Goal: Task Accomplishment & Management: Complete application form

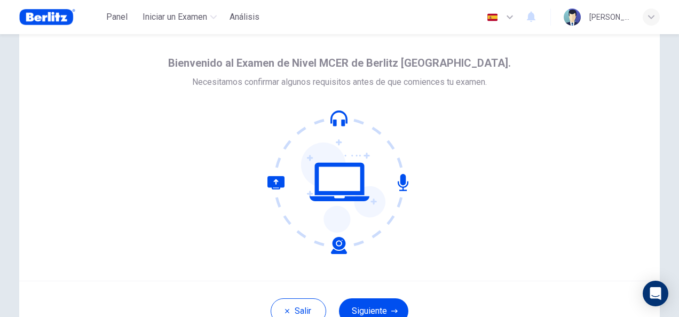
scroll to position [53, 0]
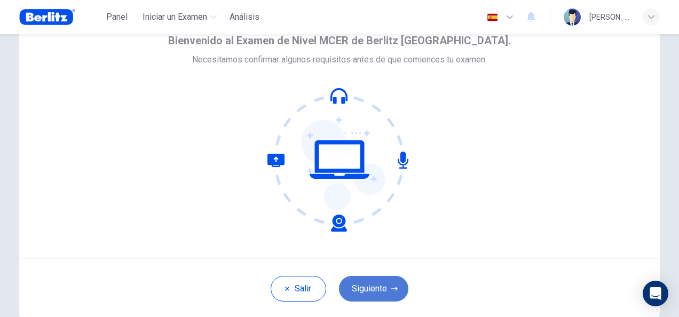
click at [368, 286] on button "Siguiente" at bounding box center [373, 289] width 69 height 26
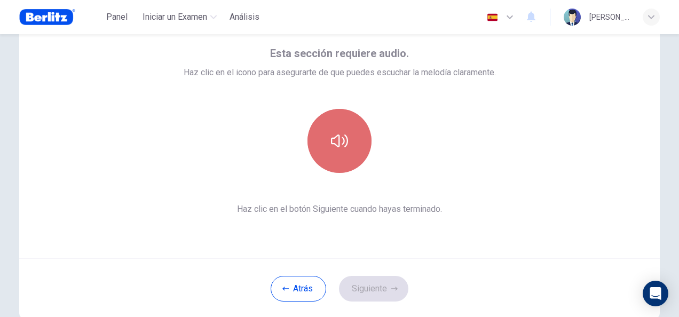
click at [332, 137] on icon "button" at bounding box center [339, 140] width 17 height 13
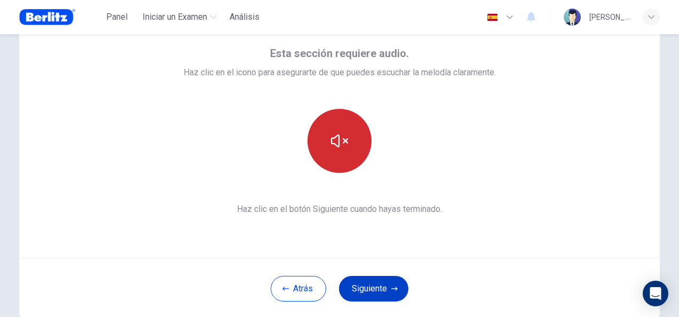
click at [358, 287] on button "Siguiente" at bounding box center [373, 289] width 69 height 26
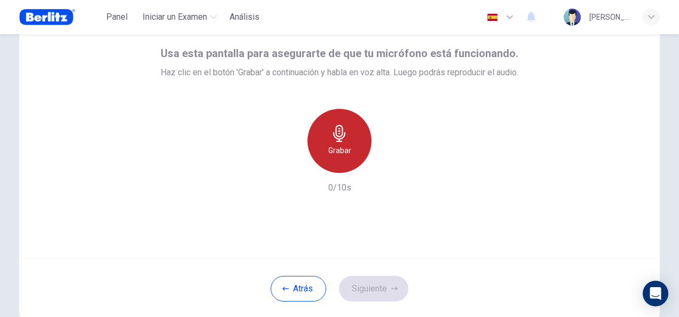
click at [335, 139] on icon "button" at bounding box center [339, 133] width 12 height 17
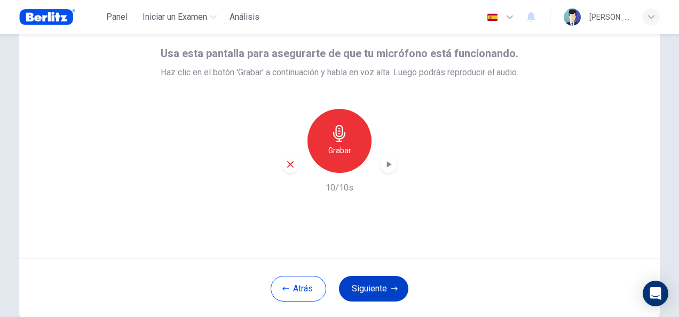
click at [366, 289] on button "Siguiente" at bounding box center [373, 289] width 69 height 26
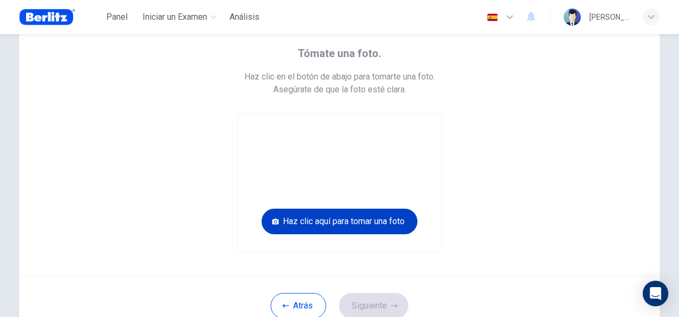
click at [337, 221] on button "Haz clic aquí para tomar una foto" at bounding box center [339, 222] width 156 height 26
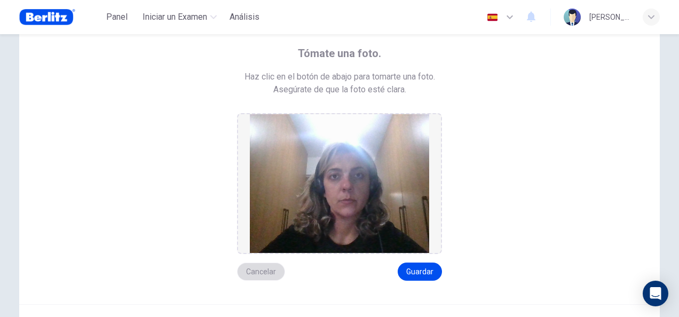
click at [255, 272] on button "Cancelar" at bounding box center [261, 272] width 48 height 18
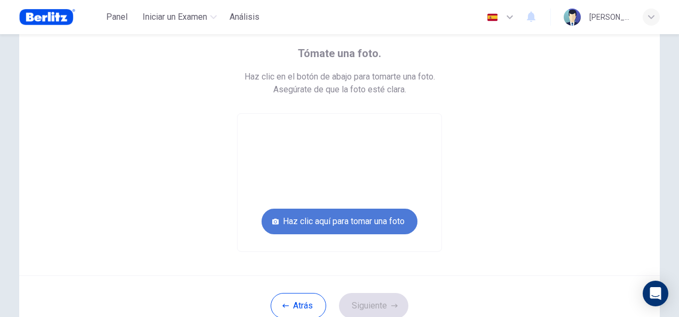
click at [336, 218] on button "Haz clic aquí para tomar una foto" at bounding box center [339, 222] width 156 height 26
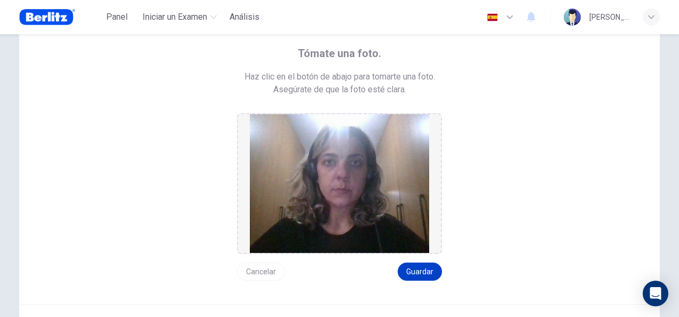
click at [415, 268] on button "Guardar" at bounding box center [420, 272] width 44 height 18
click at [413, 268] on button "Guardar" at bounding box center [420, 272] width 44 height 18
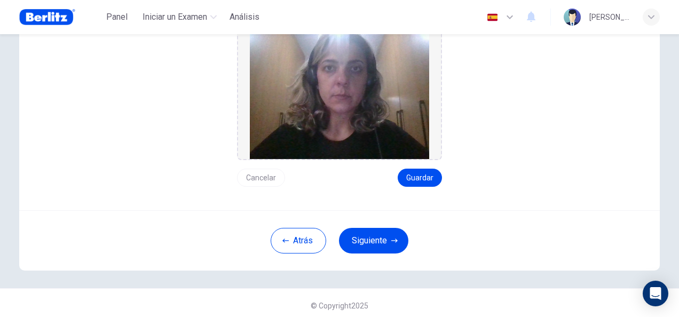
scroll to position [152, 0]
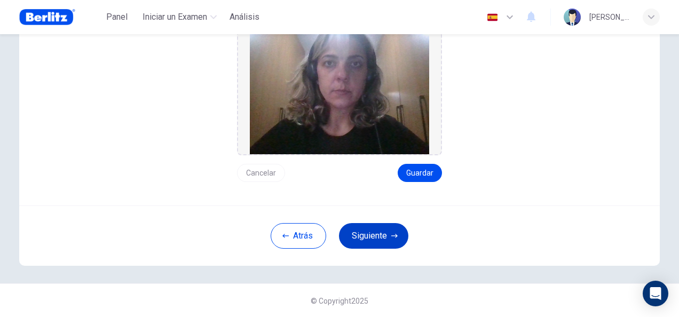
click at [368, 234] on button "Siguiente" at bounding box center [373, 236] width 69 height 26
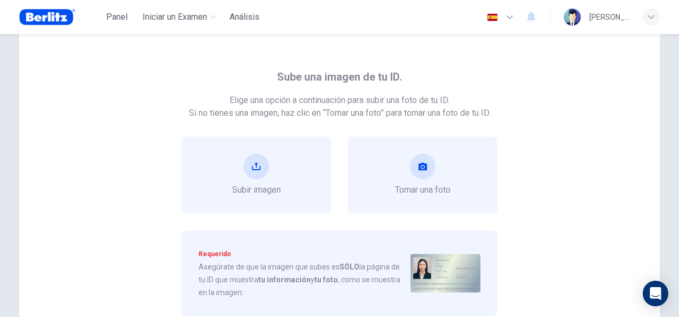
scroll to position [53, 0]
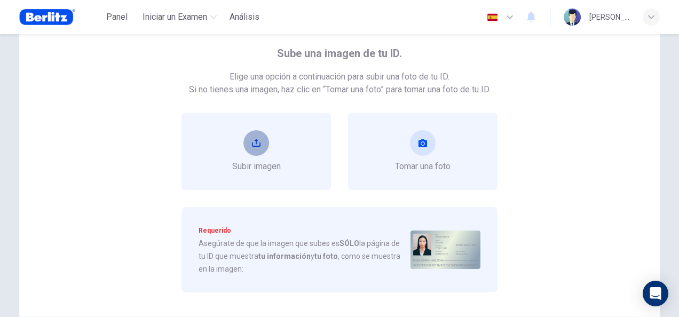
click at [252, 139] on icon "upload" at bounding box center [256, 143] width 9 height 9
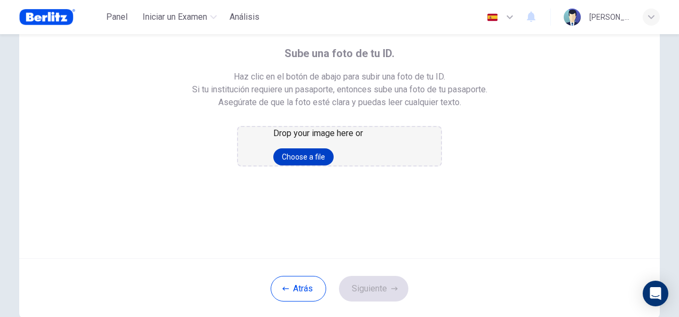
click at [334, 165] on button "Choose a file" at bounding box center [303, 156] width 60 height 17
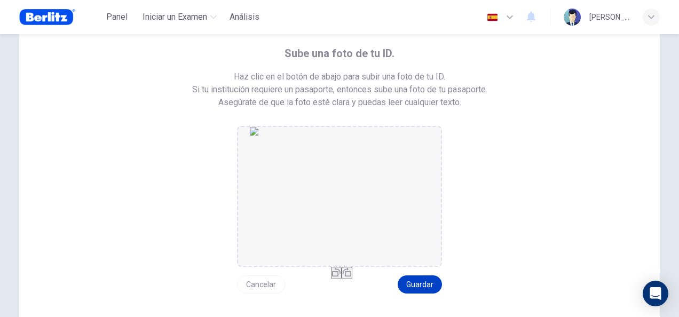
click at [417, 280] on button "Guardar" at bounding box center [420, 284] width 44 height 18
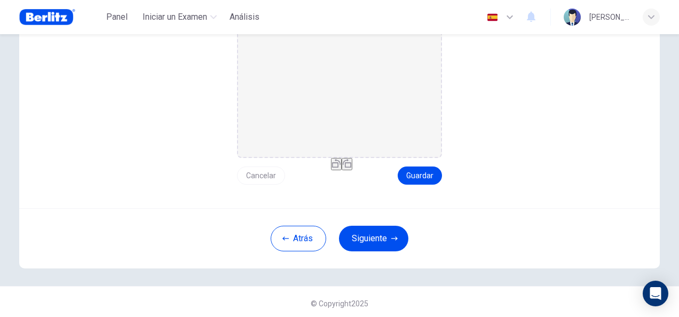
scroll to position [165, 0]
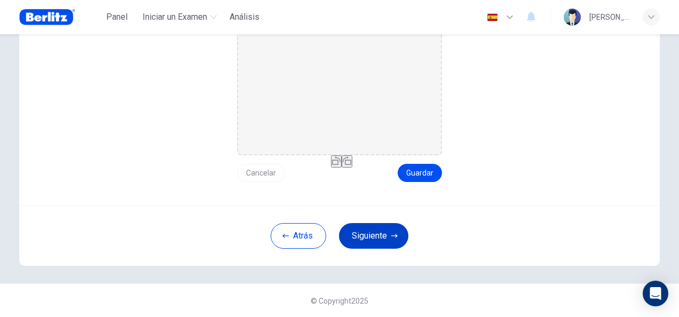
click at [371, 234] on button "Siguiente" at bounding box center [373, 236] width 69 height 26
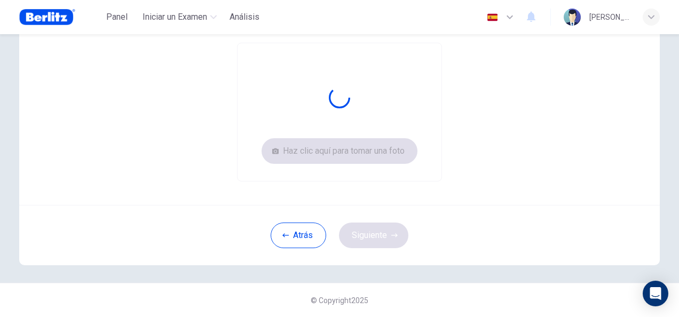
scroll to position [124, 0]
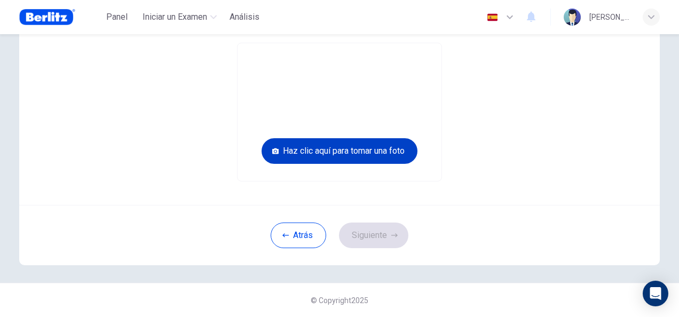
click at [342, 150] on button "Haz clic aquí para tomar una foto" at bounding box center [339, 151] width 156 height 26
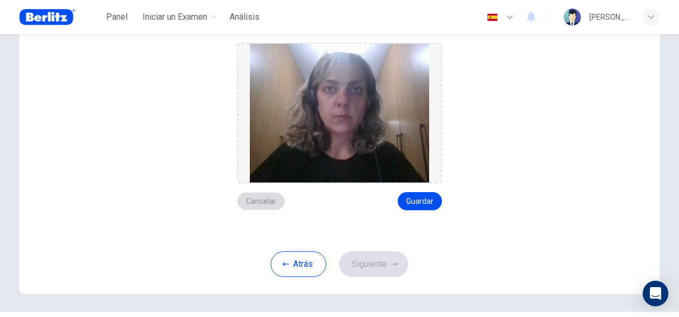
click at [258, 202] on button "Cancelar" at bounding box center [261, 201] width 48 height 18
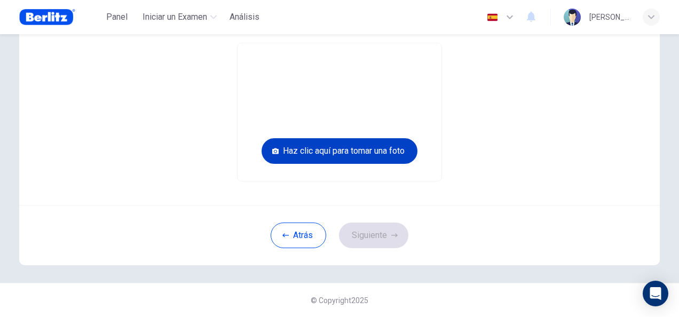
click at [340, 144] on button "Haz clic aquí para tomar una foto" at bounding box center [339, 151] width 156 height 26
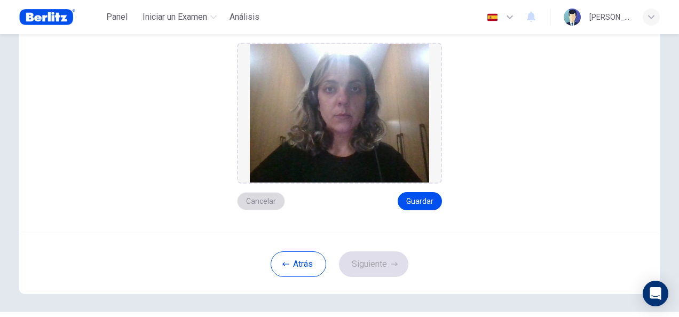
click at [257, 199] on button "Cancelar" at bounding box center [261, 201] width 48 height 18
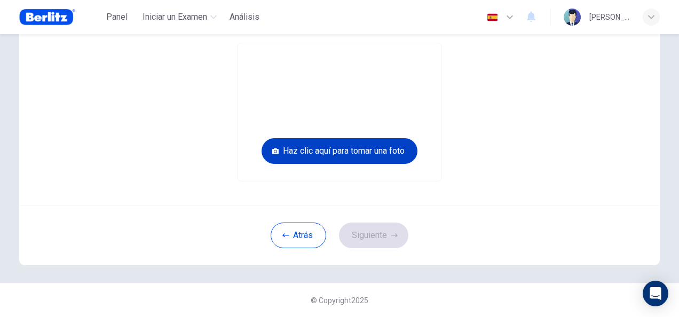
click at [349, 145] on button "Haz clic aquí para tomar una foto" at bounding box center [339, 151] width 156 height 26
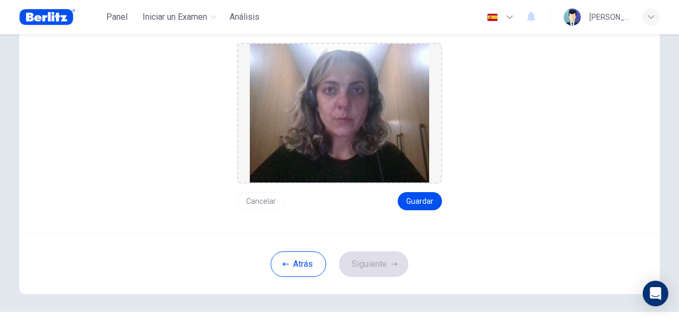
click at [267, 200] on button "Cancelar" at bounding box center [261, 201] width 48 height 18
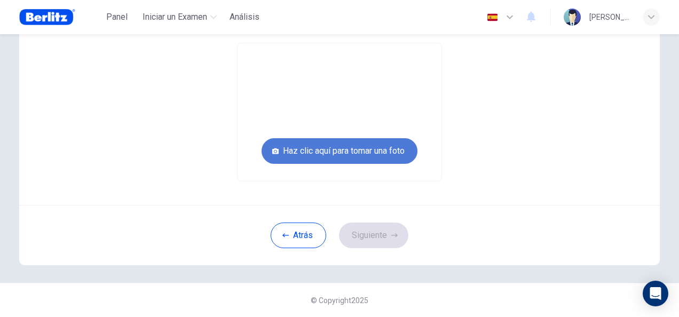
click at [345, 145] on button "Haz clic aquí para tomar una foto" at bounding box center [339, 151] width 156 height 26
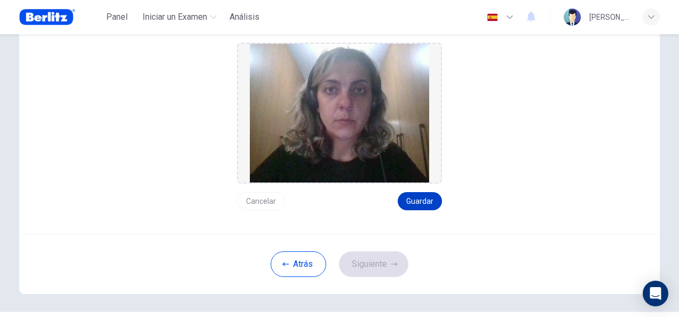
click at [410, 194] on button "Guardar" at bounding box center [420, 201] width 44 height 18
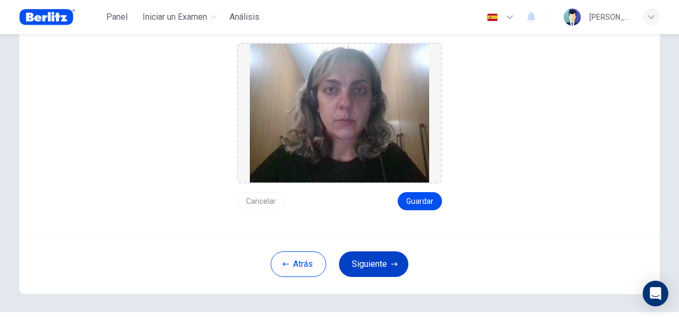
click at [379, 268] on button "Siguiente" at bounding box center [373, 264] width 69 height 26
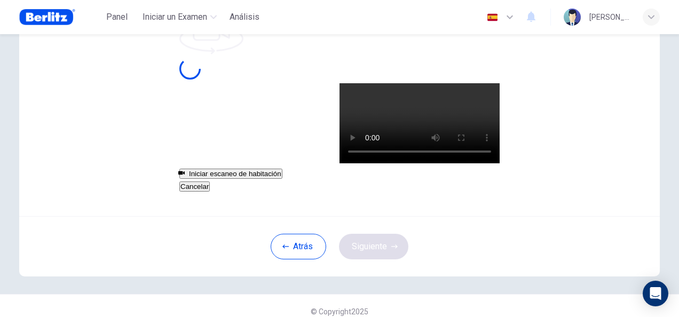
scroll to position [107, 0]
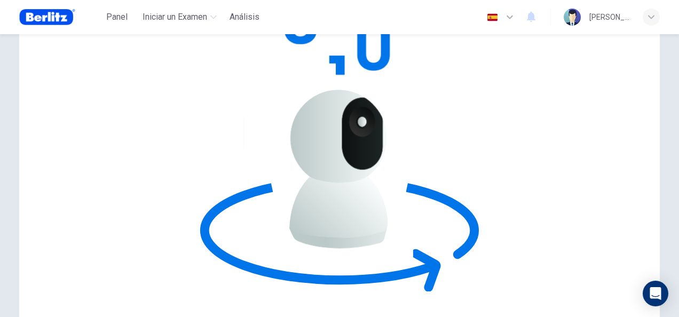
scroll to position [0, 0]
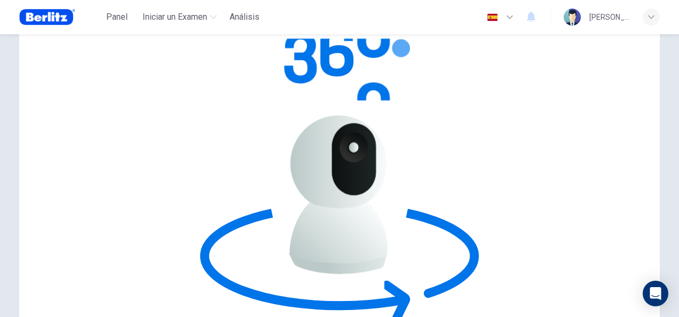
scroll to position [107, 0]
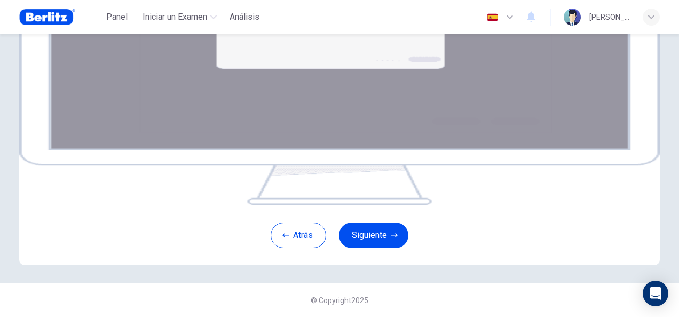
scroll to position [163, 0]
click at [376, 248] on button "Siguiente" at bounding box center [373, 236] width 69 height 26
click at [383, 248] on button "Siguiente" at bounding box center [373, 236] width 69 height 26
click at [357, 148] on img at bounding box center [339, 77] width 640 height 256
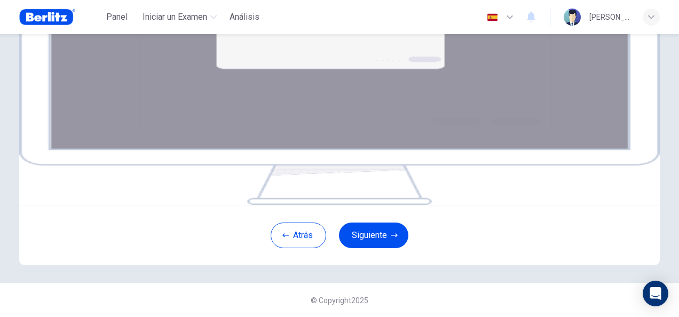
click at [308, 131] on img at bounding box center [339, 77] width 640 height 256
click at [360, 248] on button "Siguiente" at bounding box center [373, 236] width 69 height 26
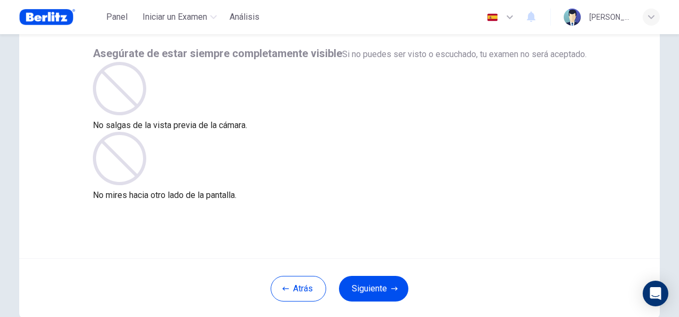
scroll to position [107, 0]
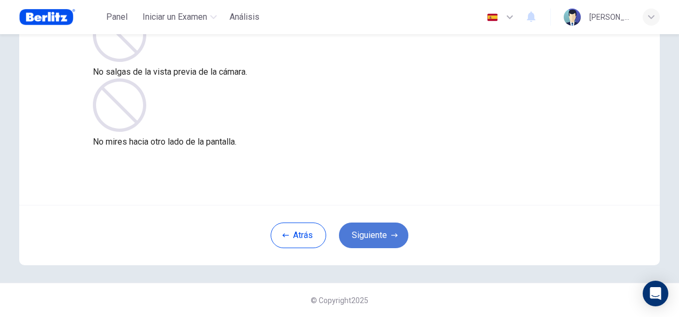
click at [366, 233] on button "Siguiente" at bounding box center [373, 236] width 69 height 26
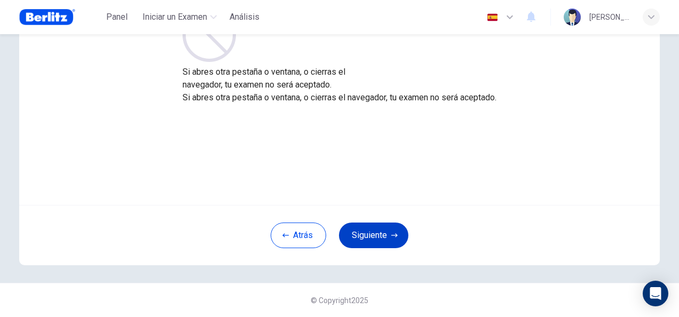
click at [376, 234] on button "Siguiente" at bounding box center [373, 236] width 69 height 26
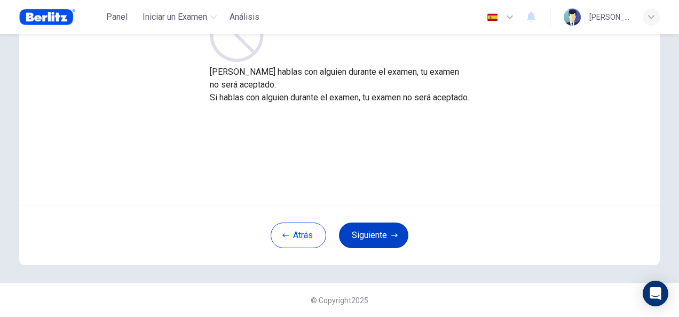
click at [370, 234] on button "Siguiente" at bounding box center [373, 236] width 69 height 26
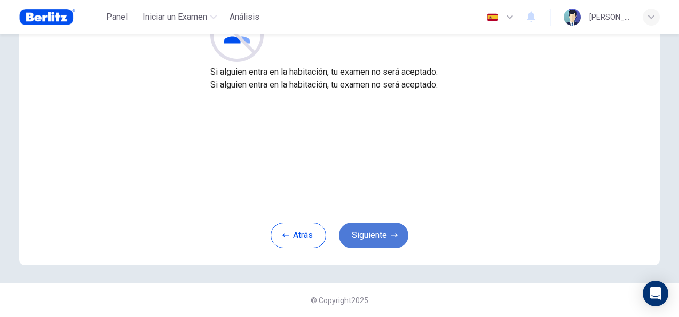
click at [368, 231] on button "Siguiente" at bounding box center [373, 236] width 69 height 26
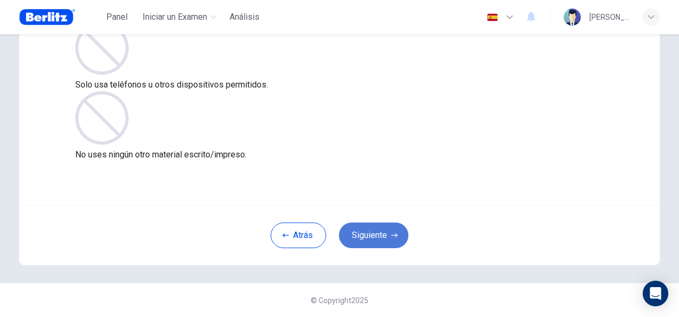
click at [369, 235] on button "Siguiente" at bounding box center [373, 236] width 69 height 26
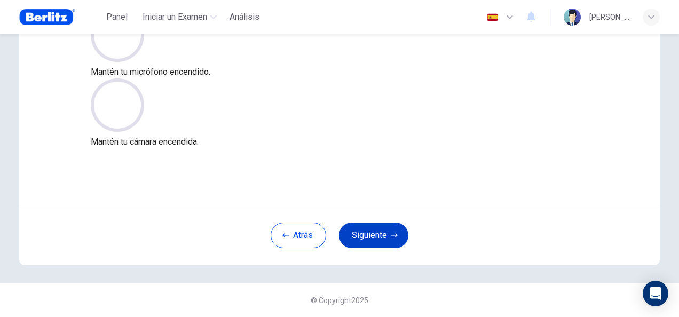
click at [380, 229] on button "Siguiente" at bounding box center [373, 236] width 69 height 26
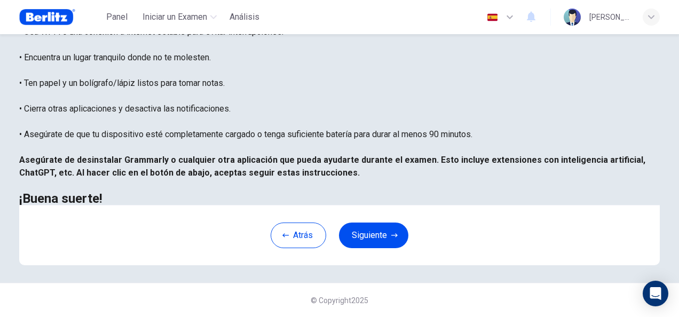
scroll to position [242, 0]
click at [371, 235] on button "Siguiente" at bounding box center [373, 236] width 69 height 26
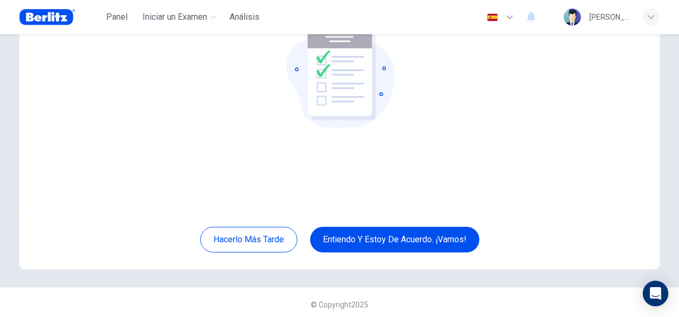
scroll to position [107, 0]
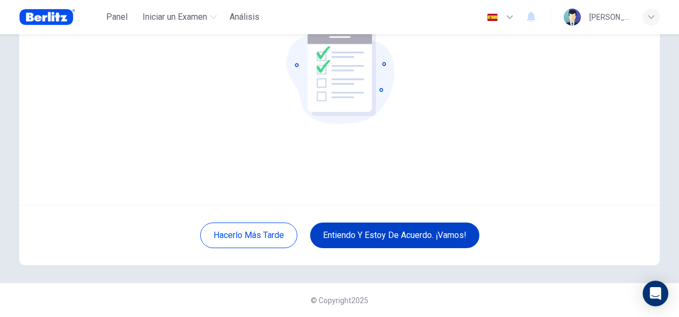
click at [365, 234] on button "Entiendo y estoy de acuerdo. ¡Vamos!" at bounding box center [394, 236] width 169 height 26
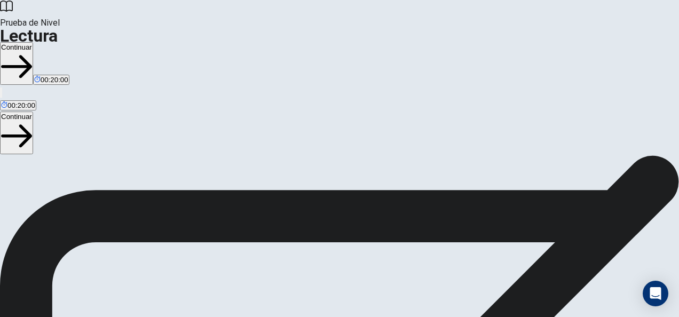
scroll to position [212, 0]
click at [33, 112] on button "Continuar" at bounding box center [16, 133] width 33 height 43
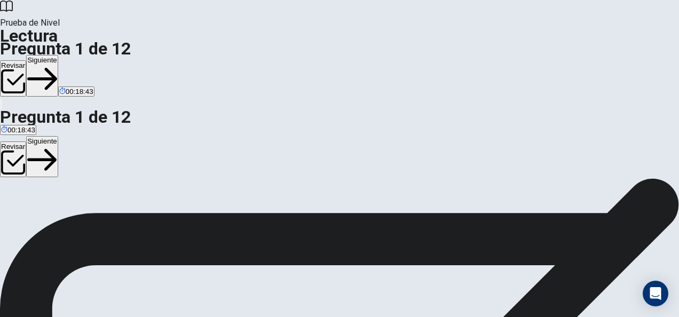
scroll to position [53, 0]
click at [58, 136] on button "Siguiente" at bounding box center [42, 157] width 32 height 42
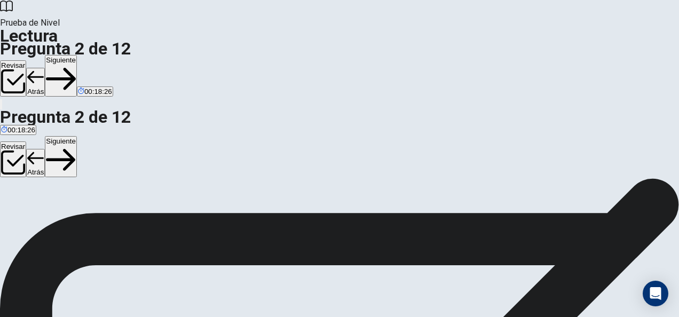
click at [77, 136] on button "Siguiente" at bounding box center [61, 157] width 32 height 42
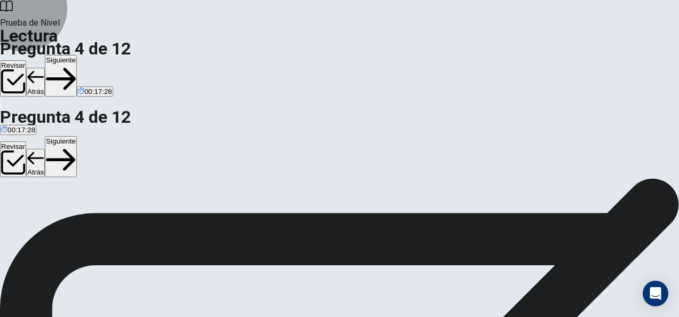
click at [77, 136] on button "Siguiente" at bounding box center [61, 157] width 32 height 42
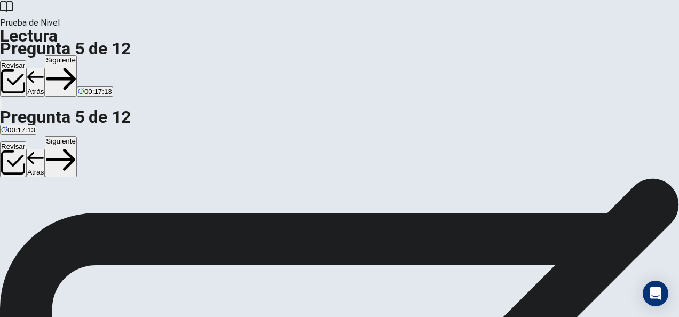
scroll to position [53, 0]
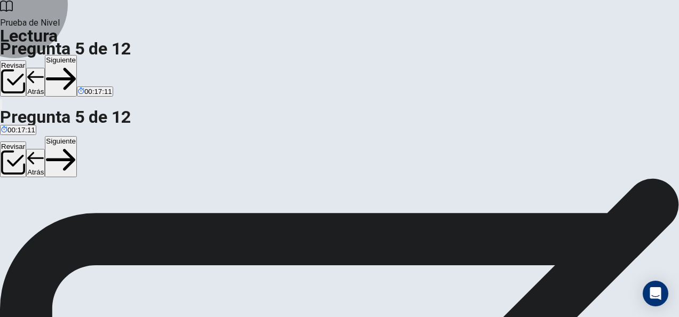
click at [77, 136] on button "Siguiente" at bounding box center [61, 157] width 32 height 42
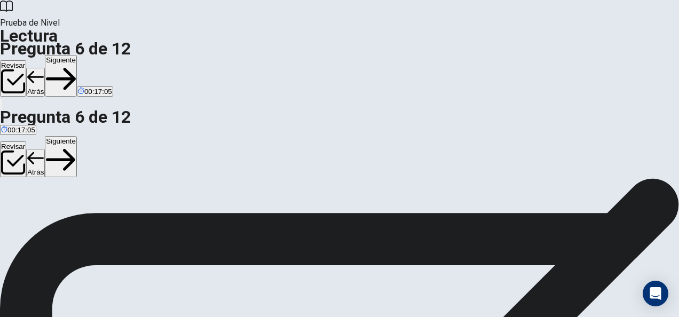
click at [77, 136] on button "Siguiente" at bounding box center [61, 157] width 32 height 42
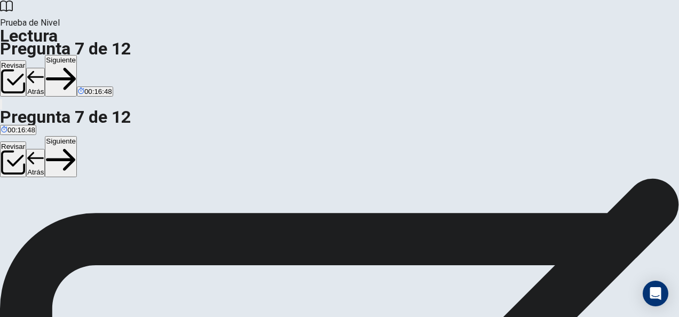
click at [77, 136] on button "Siguiente" at bounding box center [61, 157] width 32 height 42
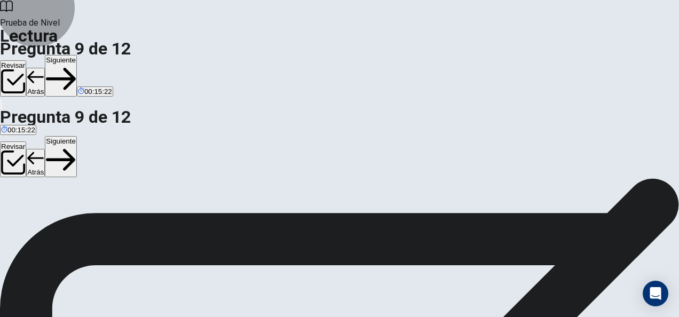
click at [77, 136] on button "Siguiente" at bounding box center [61, 157] width 32 height 42
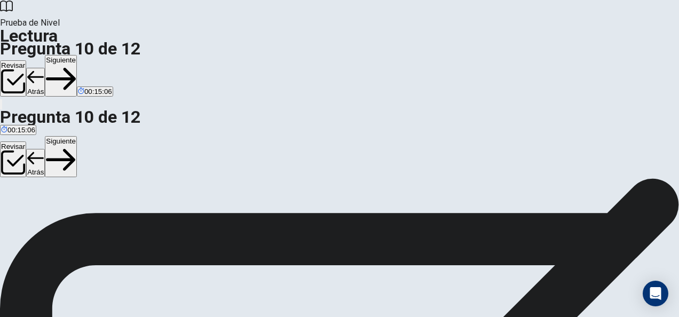
scroll to position [60, 0]
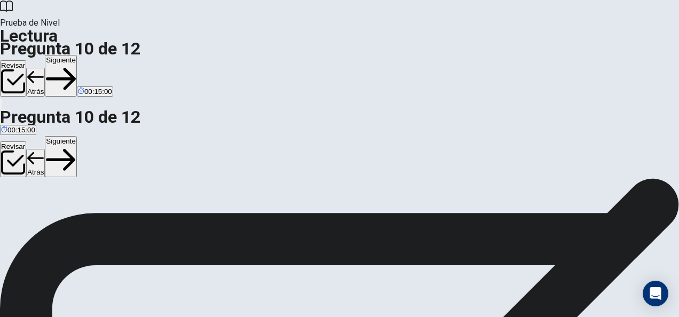
click at [77, 136] on button "Siguiente" at bounding box center [61, 157] width 32 height 42
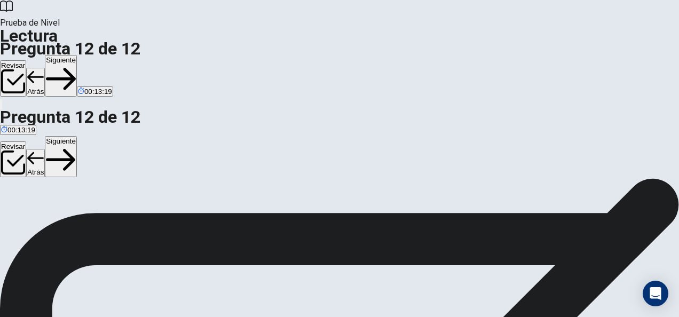
drag, startPoint x: 96, startPoint y: 150, endPoint x: 289, endPoint y: 144, distance: 193.3
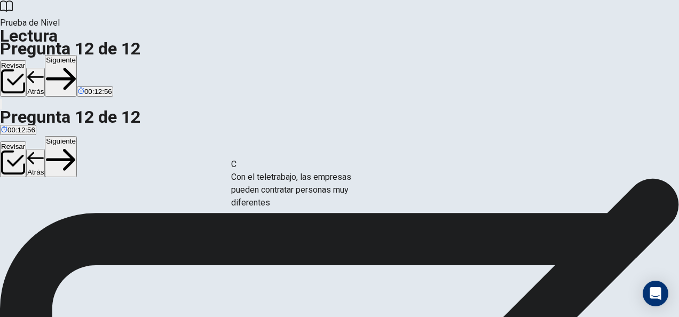
drag, startPoint x: 107, startPoint y: 213, endPoint x: 302, endPoint y: 192, distance: 196.5
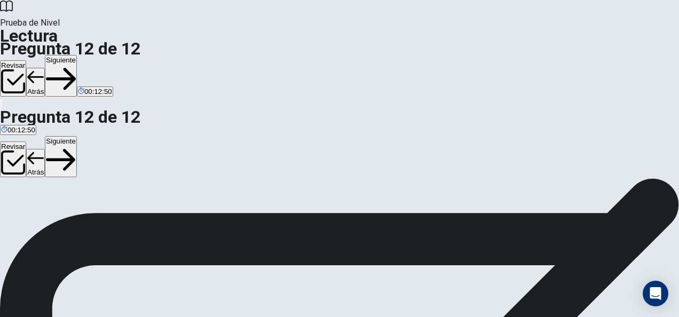
scroll to position [82, 0]
drag, startPoint x: 98, startPoint y: 188, endPoint x: 281, endPoint y: 233, distance: 187.9
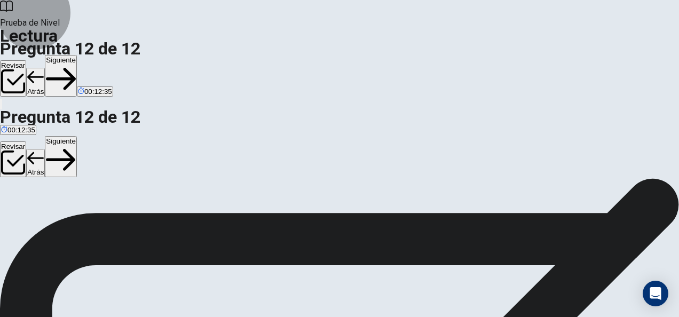
click at [77, 136] on button "Siguiente" at bounding box center [61, 157] width 32 height 42
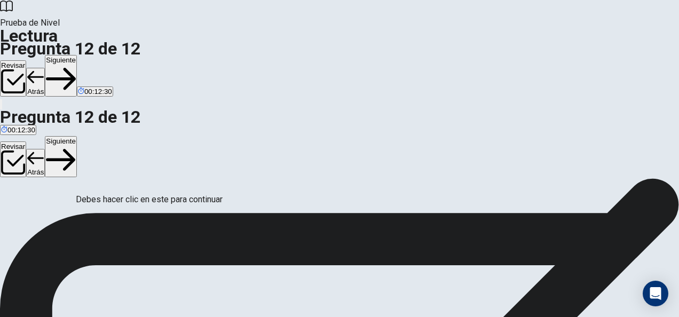
scroll to position [98, 0]
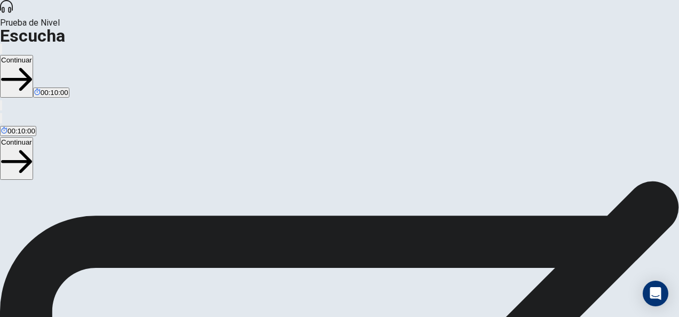
scroll to position [229, 0]
click at [2, 113] on button "button" at bounding box center [1, 118] width 2 height 10
click at [33, 137] on button "Continuar" at bounding box center [16, 158] width 33 height 43
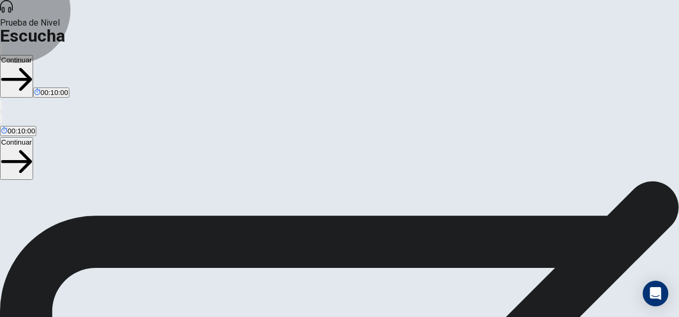
click at [33, 137] on button "Continuar" at bounding box center [16, 158] width 33 height 43
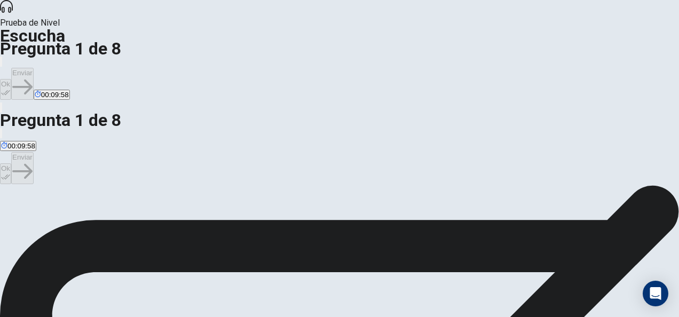
scroll to position [69, 0]
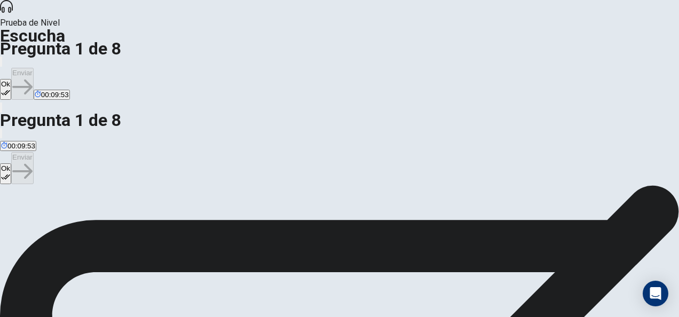
click at [10, 172] on icon "button" at bounding box center [5, 176] width 9 height 9
click at [34, 152] on button "Enviar" at bounding box center [22, 168] width 22 height 32
click at [11, 163] on button "Ok" at bounding box center [5, 173] width 11 height 21
click at [34, 152] on button "Enviar" at bounding box center [22, 168] width 22 height 32
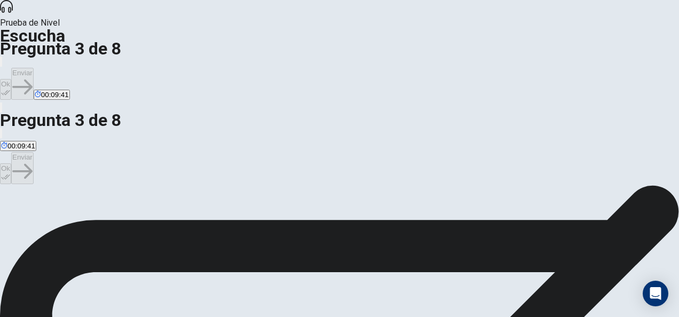
click at [11, 163] on button "Ok" at bounding box center [5, 173] width 11 height 21
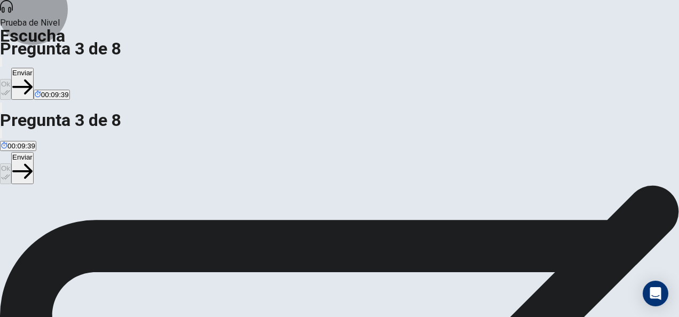
click at [34, 152] on button "Enviar" at bounding box center [22, 168] width 22 height 32
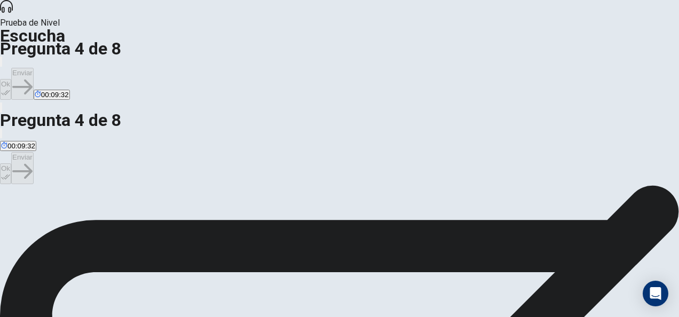
click at [11, 163] on button "Ok" at bounding box center [5, 173] width 11 height 21
click at [34, 152] on button "Enviar" at bounding box center [22, 168] width 22 height 32
click at [11, 163] on button "Ok" at bounding box center [5, 173] width 11 height 21
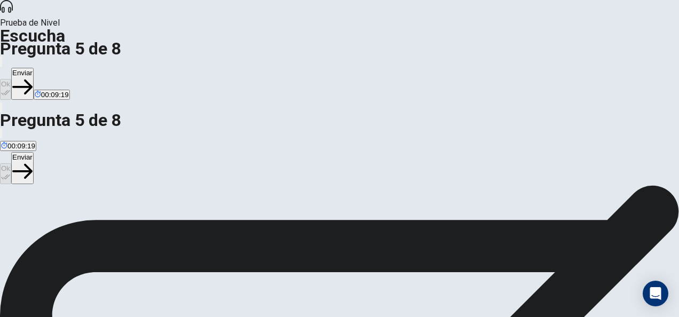
click at [34, 152] on button "Enviar" at bounding box center [22, 168] width 22 height 32
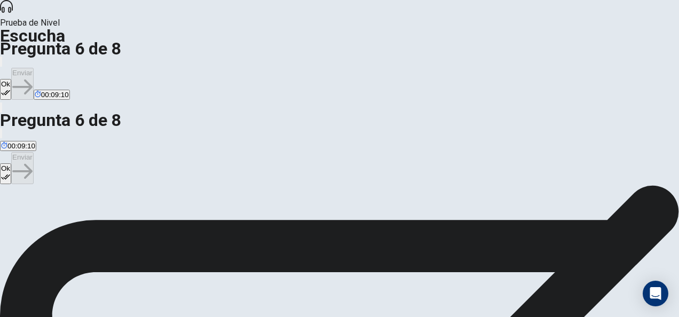
click at [11, 163] on button "Ok" at bounding box center [5, 173] width 11 height 21
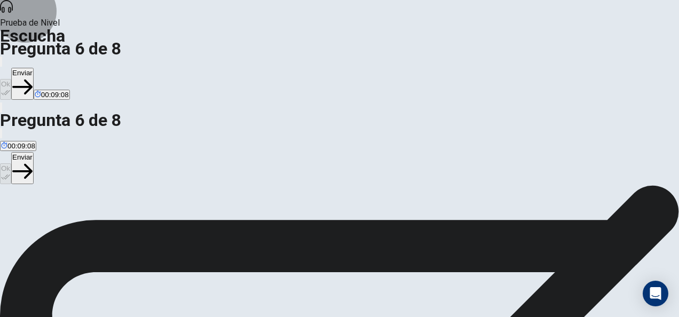
click at [34, 152] on button "Enviar" at bounding box center [22, 168] width 22 height 32
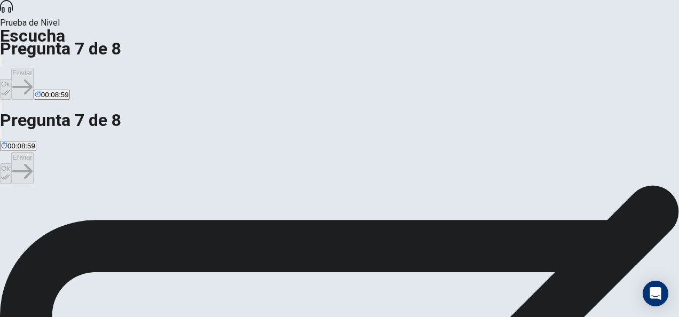
click at [11, 163] on button "Ok" at bounding box center [5, 173] width 11 height 21
click at [34, 152] on button "Enviar" at bounding box center [22, 168] width 22 height 32
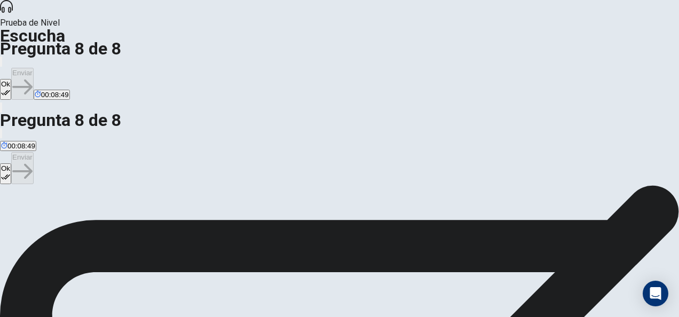
click at [11, 163] on button "Ok" at bounding box center [5, 173] width 11 height 21
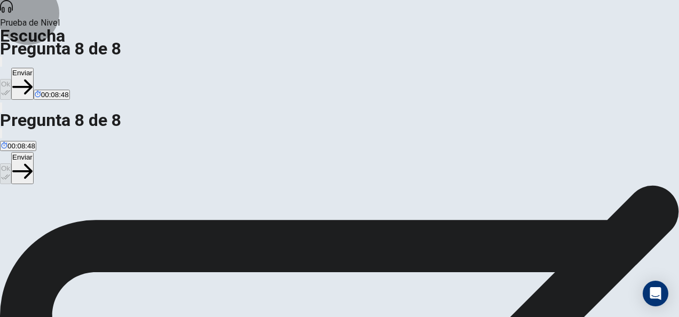
click at [34, 152] on button "Enviar" at bounding box center [22, 168] width 22 height 32
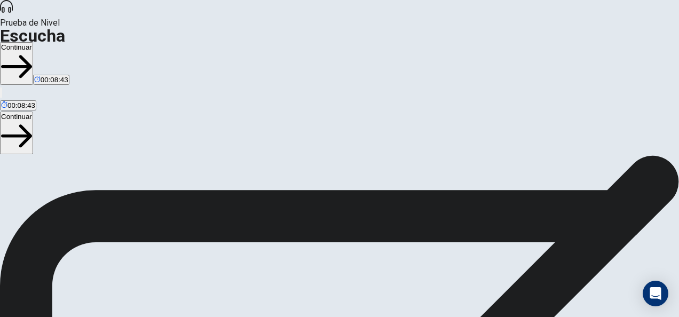
click at [33, 112] on button "Continuar" at bounding box center [16, 133] width 33 height 43
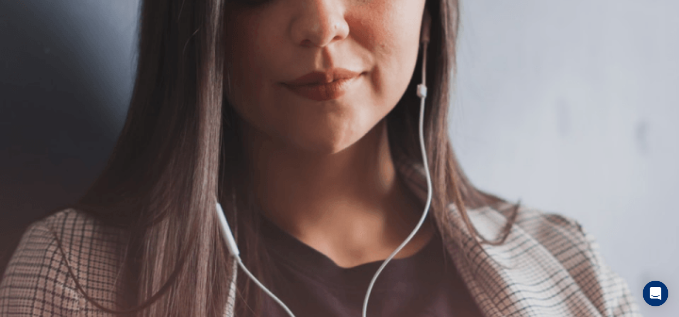
scroll to position [0, 0]
click at [33, 124] on button "Continuar" at bounding box center [16, 145] width 33 height 43
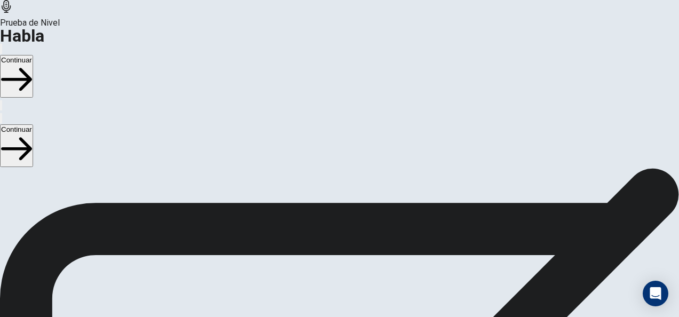
scroll to position [323, 0]
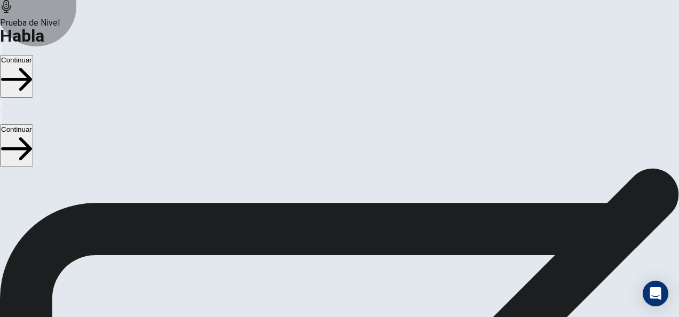
click at [33, 124] on button "Continuar" at bounding box center [16, 145] width 33 height 43
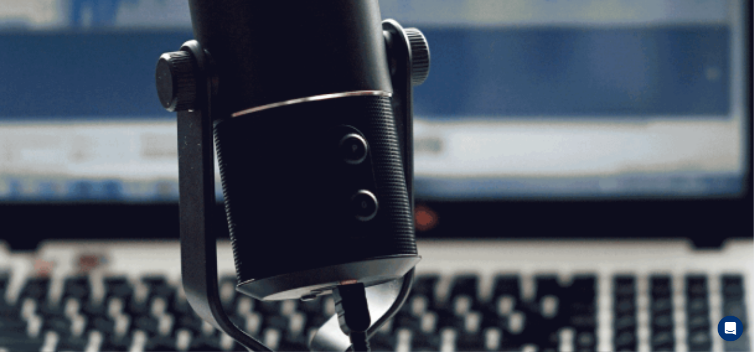
scroll to position [0, 0]
click at [33, 55] on button "Continuar" at bounding box center [16, 76] width 33 height 43
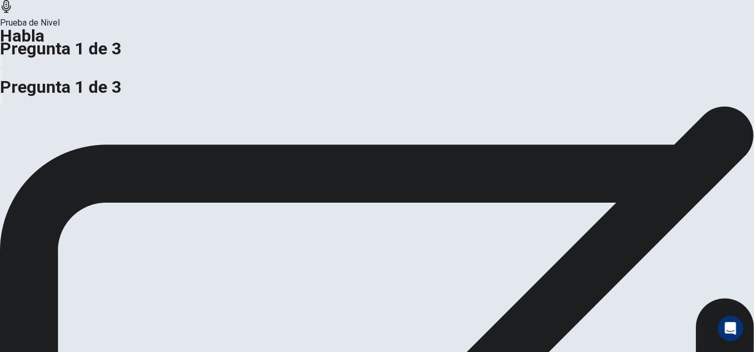
scroll to position [33, 0]
drag, startPoint x: 750, startPoint y: 51, endPoint x: 756, endPoint y: 155, distance: 104.2
click at [678, 155] on html "This site uses cookies, as explained in our Privacy Policy . If you agree to th…" at bounding box center [377, 176] width 754 height 352
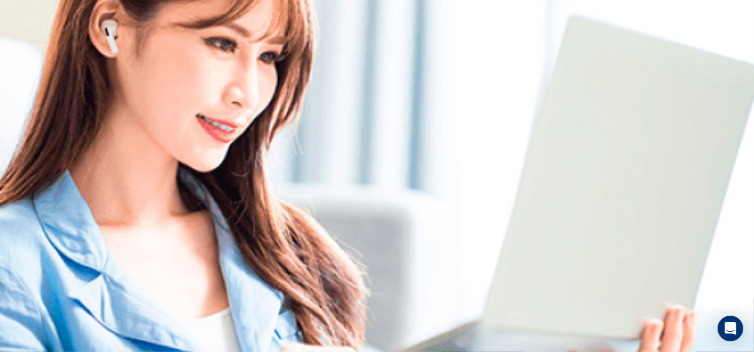
scroll to position [0, 0]
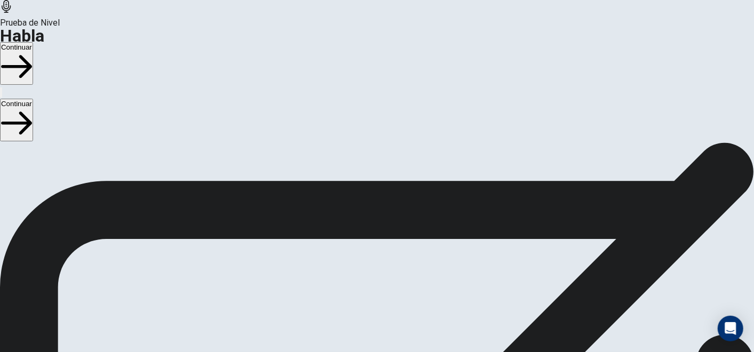
click at [33, 42] on button "Continuar" at bounding box center [16, 63] width 33 height 43
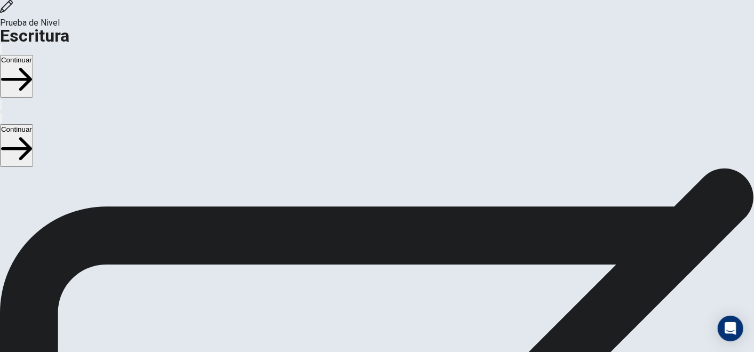
click at [33, 55] on button "Continuar" at bounding box center [16, 76] width 33 height 43
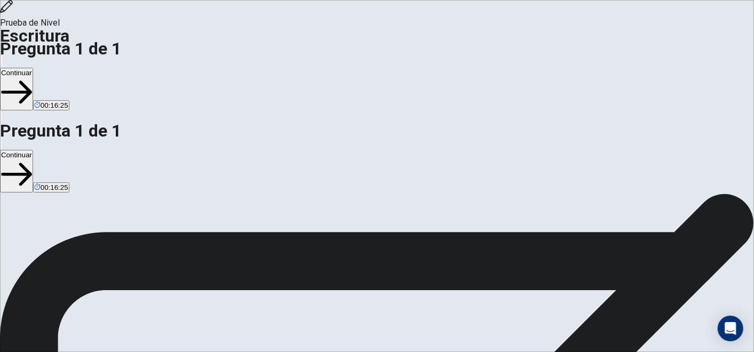
type textarea "**********"
click at [33, 68] on button "Continuar" at bounding box center [16, 89] width 33 height 43
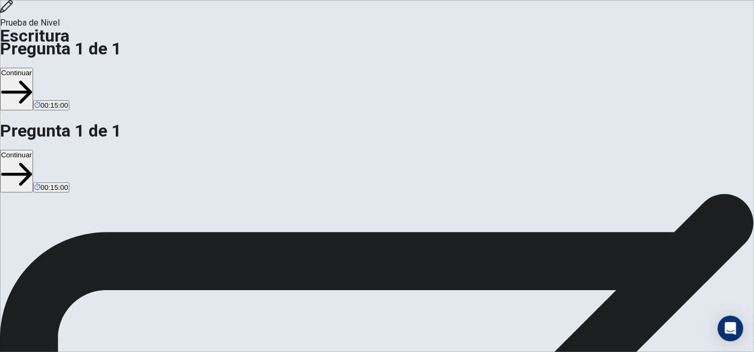
scroll to position [62, 0]
